Goal: Contribute content: Add original content to the website for others to see

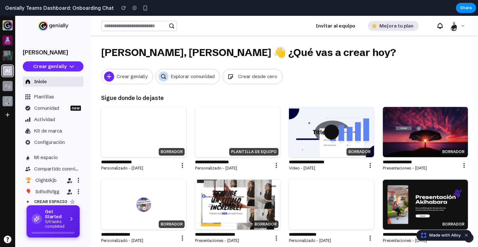
click at [64, 216] on h4 "Get Started" at bounding box center [55, 214] width 20 height 11
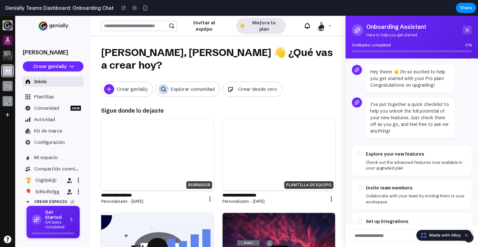
click at [469, 32] on icon at bounding box center [467, 29] width 3 height 3
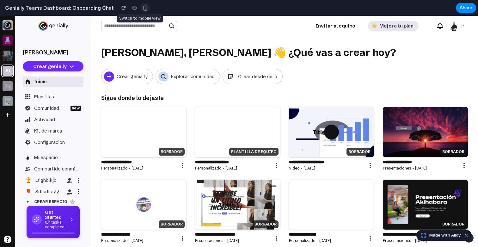
click at [143, 10] on div "button" at bounding box center [145, 7] width 5 height 5
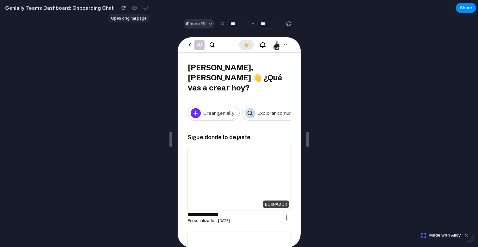
click at [130, 7] on div at bounding box center [134, 7] width 9 height 9
click at [143, 10] on div "button" at bounding box center [145, 7] width 5 height 5
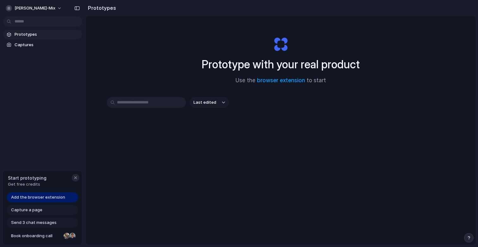
click at [76, 179] on div "button" at bounding box center [75, 177] width 5 height 5
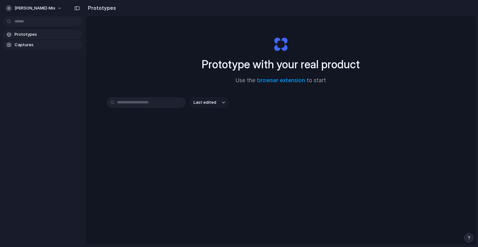
click at [29, 43] on span "Captures" at bounding box center [47, 45] width 65 height 6
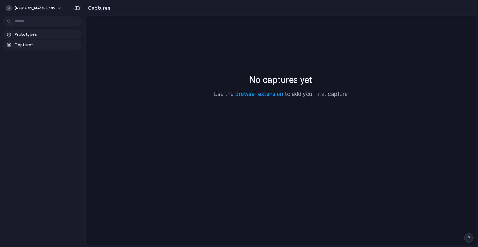
click at [24, 35] on span "Prototypes" at bounding box center [47, 34] width 65 height 6
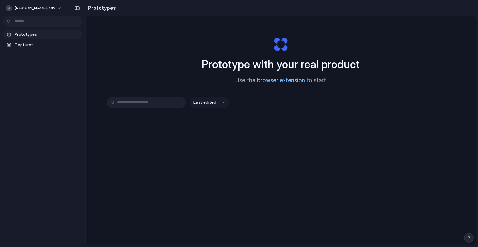
click at [275, 82] on link "browser extension" at bounding box center [281, 80] width 48 height 6
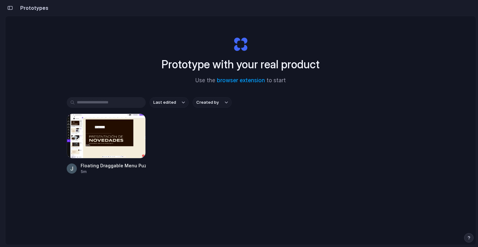
click at [62, 34] on div "Prototype with your real product Use the browser extension to start Last edited…" at bounding box center [240, 147] width 470 height 262
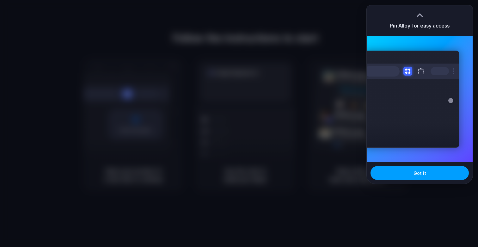
click at [407, 166] on button "Got it" at bounding box center [419, 173] width 98 height 14
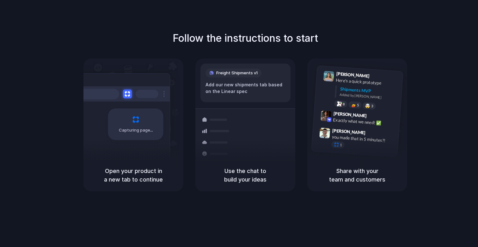
click at [314, 22] on div "Follow the instructions to start Capturing page Open your product in a new tab …" at bounding box center [245, 130] width 491 height 260
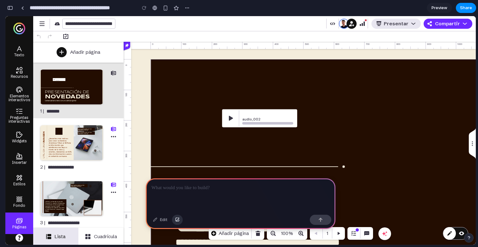
click at [177, 220] on div "button" at bounding box center [177, 220] width 4 height 4
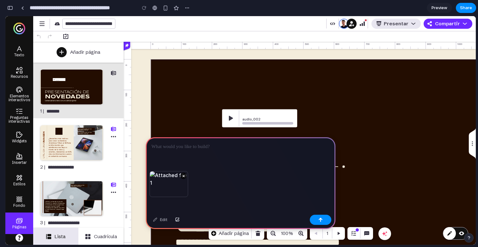
click at [224, 146] on p at bounding box center [240, 147] width 178 height 8
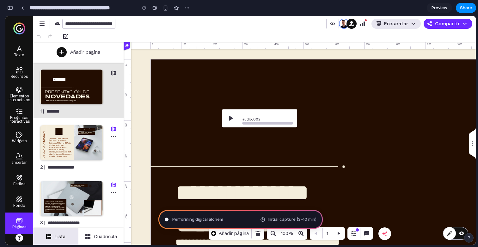
type input "**********"
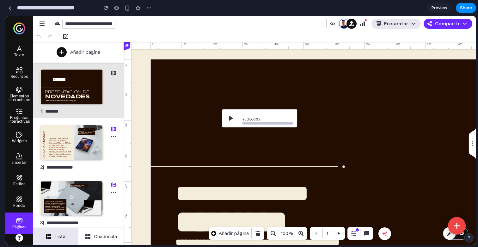
drag, startPoint x: 142, startPoint y: 65, endPoint x: 0, endPoint y: 64, distance: 141.9
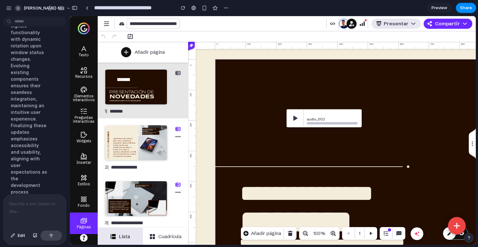
scroll to position [460, 0]
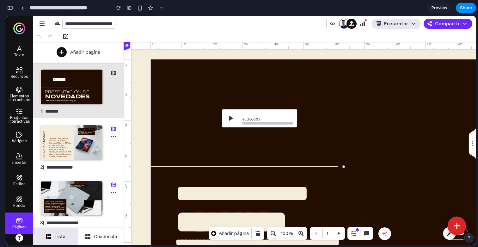
click at [457, 226] on icon at bounding box center [456, 225] width 9 height 9
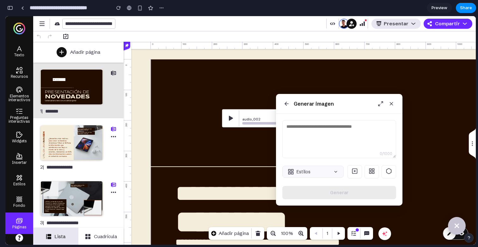
drag, startPoint x: 116, startPoint y: 53, endPoint x: 360, endPoint y: 103, distance: 249.4
click at [360, 103] on div "Generar imagen" at bounding box center [339, 104] width 126 height 20
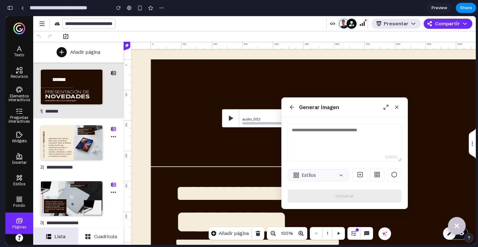
click at [335, 178] on button "Estilos" at bounding box center [318, 175] width 61 height 12
click at [342, 175] on icon at bounding box center [341, 175] width 5 height 5
click at [334, 133] on textarea at bounding box center [345, 143] width 114 height 38
click at [292, 108] on icon at bounding box center [292, 107] width 6 height 6
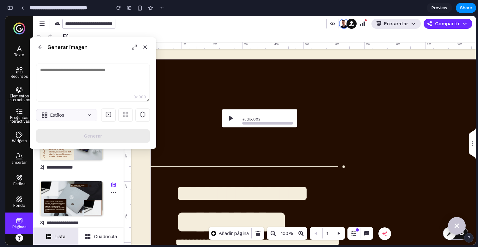
drag, startPoint x: 347, startPoint y: 109, endPoint x: 96, endPoint y: 49, distance: 258.7
click at [96, 49] on div "Generar imagen" at bounding box center [93, 47] width 126 height 20
drag, startPoint x: 147, startPoint y: 100, endPoint x: 152, endPoint y: 77, distance: 23.2
click at [152, 77] on div "0/1000 Estilos Generar" at bounding box center [93, 103] width 126 height 92
drag, startPoint x: 146, startPoint y: 98, endPoint x: 138, endPoint y: 88, distance: 13.0
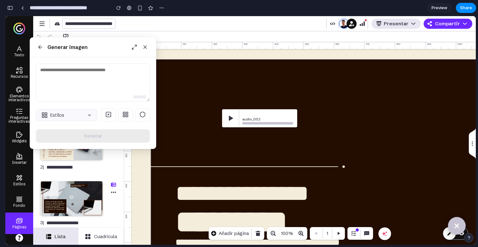
click at [138, 88] on textarea at bounding box center [93, 83] width 114 height 38
click at [462, 222] on button at bounding box center [456, 225] width 25 height 25
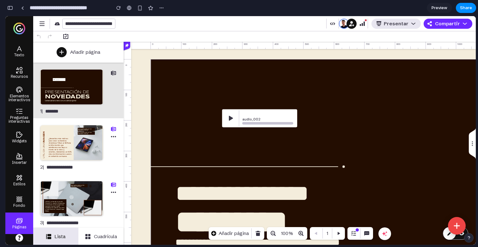
click at [458, 216] on div "**********" at bounding box center [333, 162] width 366 height 206
click at [457, 224] on icon at bounding box center [456, 225] width 9 height 9
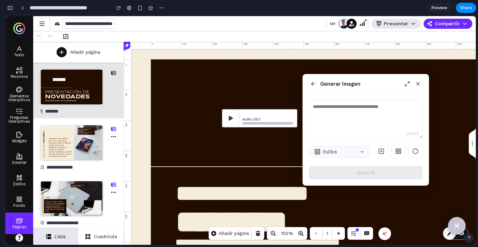
drag, startPoint x: 110, startPoint y: 40, endPoint x: 383, endPoint y: 76, distance: 275.5
click at [383, 76] on div "Generar imagen" at bounding box center [366, 84] width 126 height 20
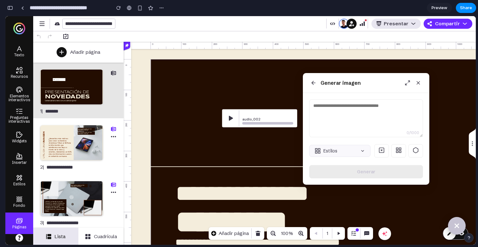
click at [440, 8] on span "Preview" at bounding box center [440, 8] width 16 height 6
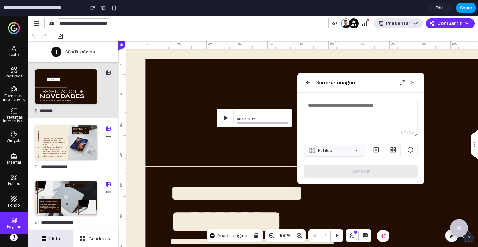
click at [466, 7] on span "Share" at bounding box center [466, 8] width 12 height 6
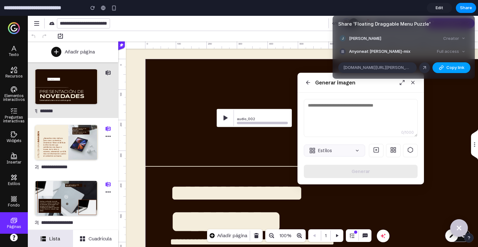
click at [439, 62] on button "Copy link" at bounding box center [451, 67] width 38 height 11
